Goal: Communication & Community: Connect with others

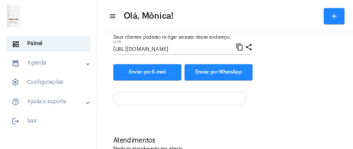
scroll to position [184, 0]
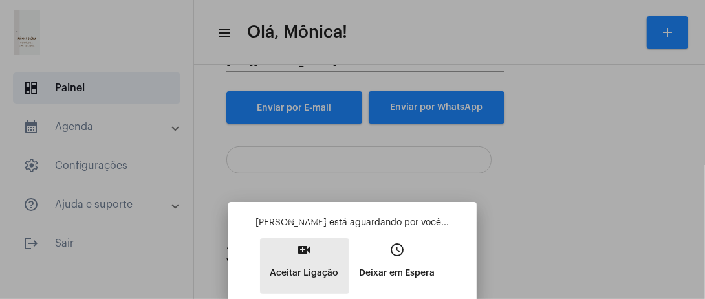
click at [305, 248] on mat-icon "video_call" at bounding box center [305, 250] width 16 height 16
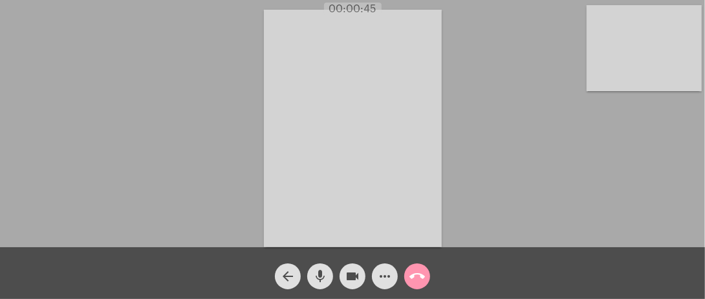
click at [663, 31] on video at bounding box center [644, 48] width 115 height 86
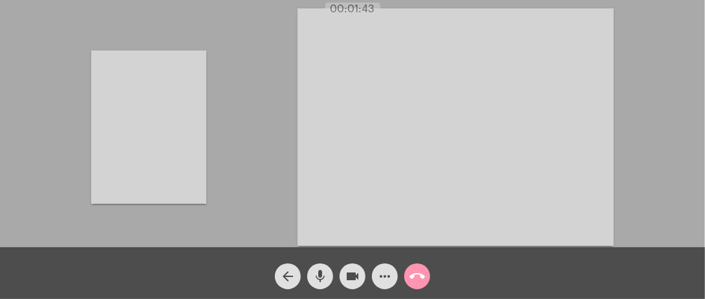
click at [159, 123] on video at bounding box center [148, 126] width 115 height 153
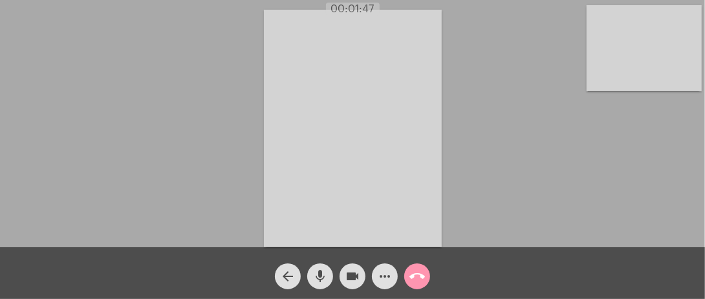
click at [663, 80] on video at bounding box center [644, 48] width 115 height 86
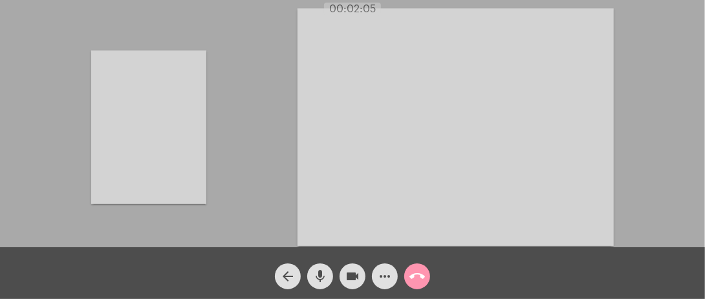
click at [149, 126] on video at bounding box center [148, 126] width 115 height 153
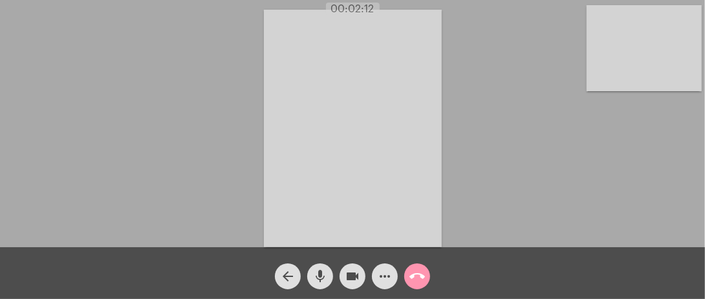
click at [368, 149] on video at bounding box center [353, 128] width 178 height 237
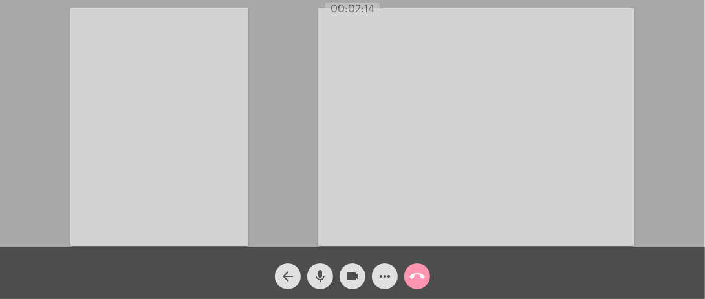
click at [511, 96] on video at bounding box center [476, 126] width 316 height 237
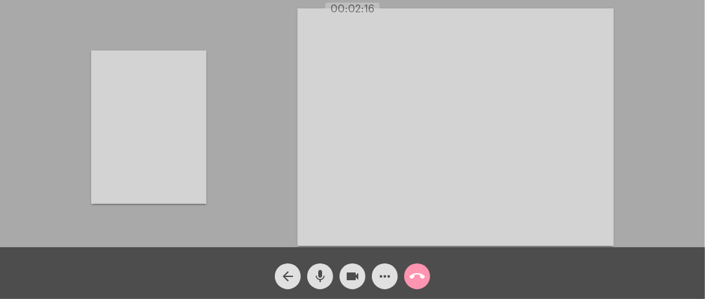
click at [597, 21] on video at bounding box center [456, 126] width 316 height 237
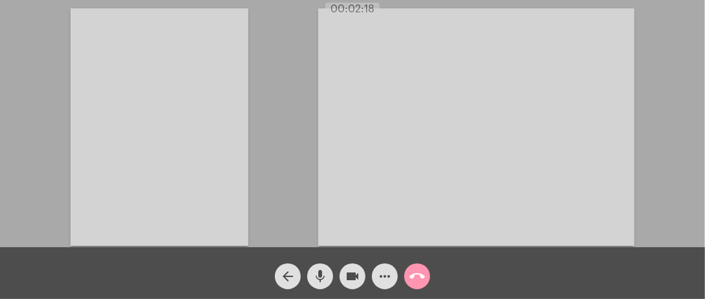
click at [597, 21] on video at bounding box center [476, 126] width 316 height 237
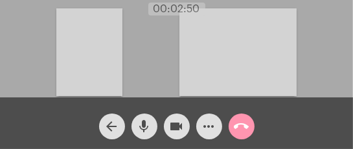
drag, startPoint x: 103, startPoint y: 61, endPoint x: 153, endPoint y: 75, distance: 52.3
click at [153, 75] on div "Acessando Câmera e Microfone..." at bounding box center [176, 51] width 350 height 98
click at [94, 67] on video at bounding box center [89, 52] width 66 height 88
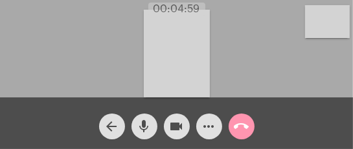
click at [100, 76] on div "Acessando Câmera e Microfone..." at bounding box center [176, 52] width 350 height 98
